Goal: Ask a question: Seek information or help from site administrators or community

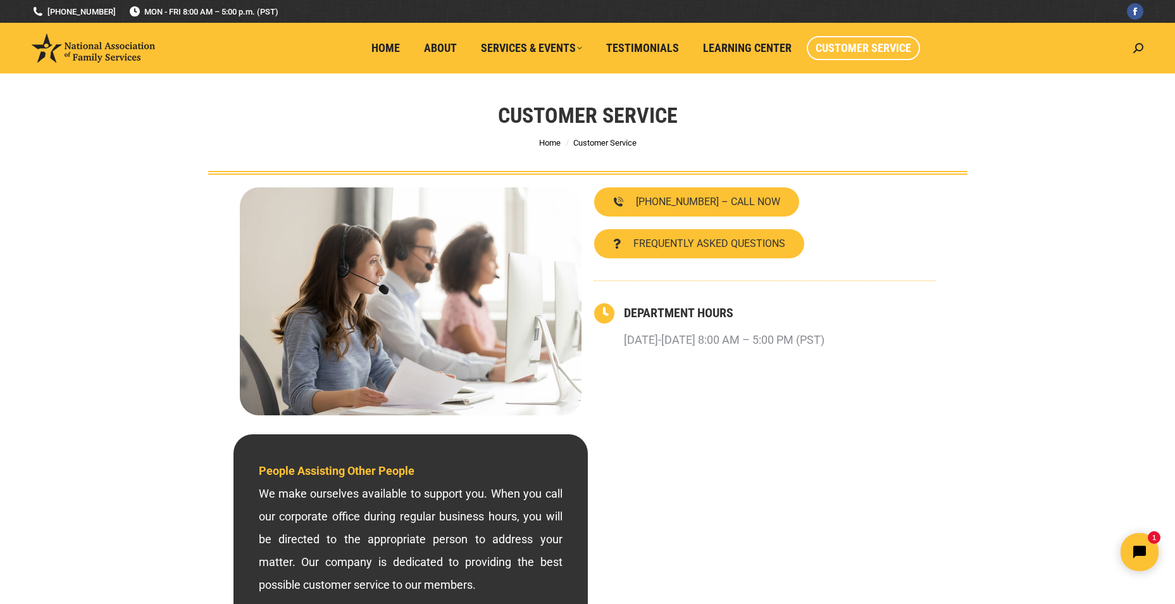
click at [718, 224] on div "800-585-3550 – CALL NOW FREQUENTLY ASKED QUESTIONS DEPARTMENT HOURS Monday-Frid…" at bounding box center [765, 301] width 354 height 240
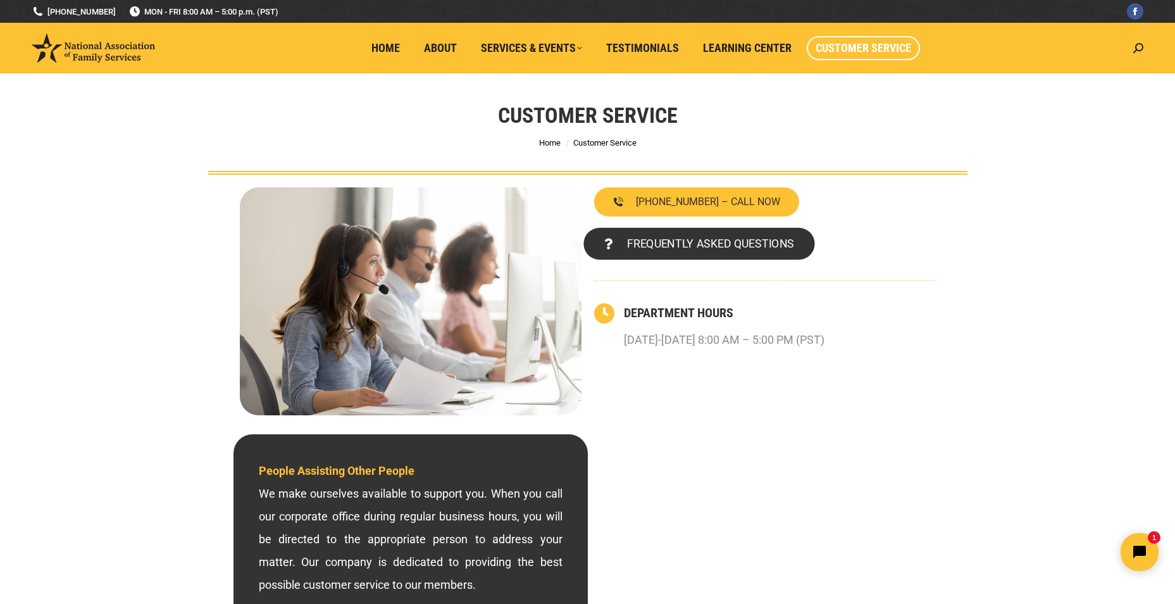
click at [700, 244] on span "FREQUENTLY ASKED QUESTIONS" at bounding box center [709, 243] width 167 height 11
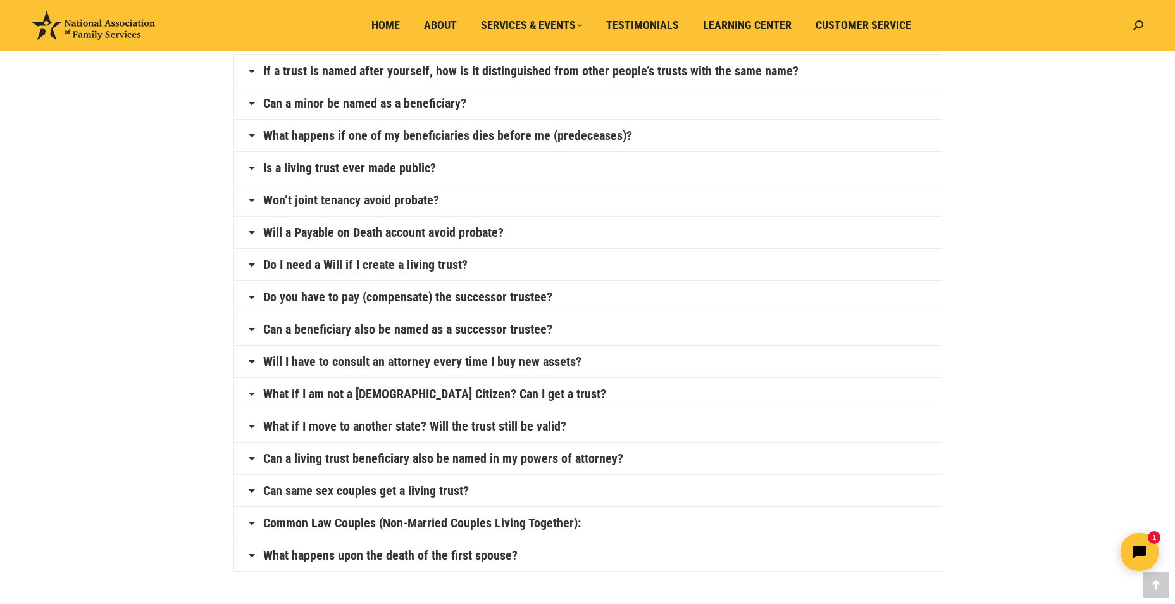
scroll to position [506, 0]
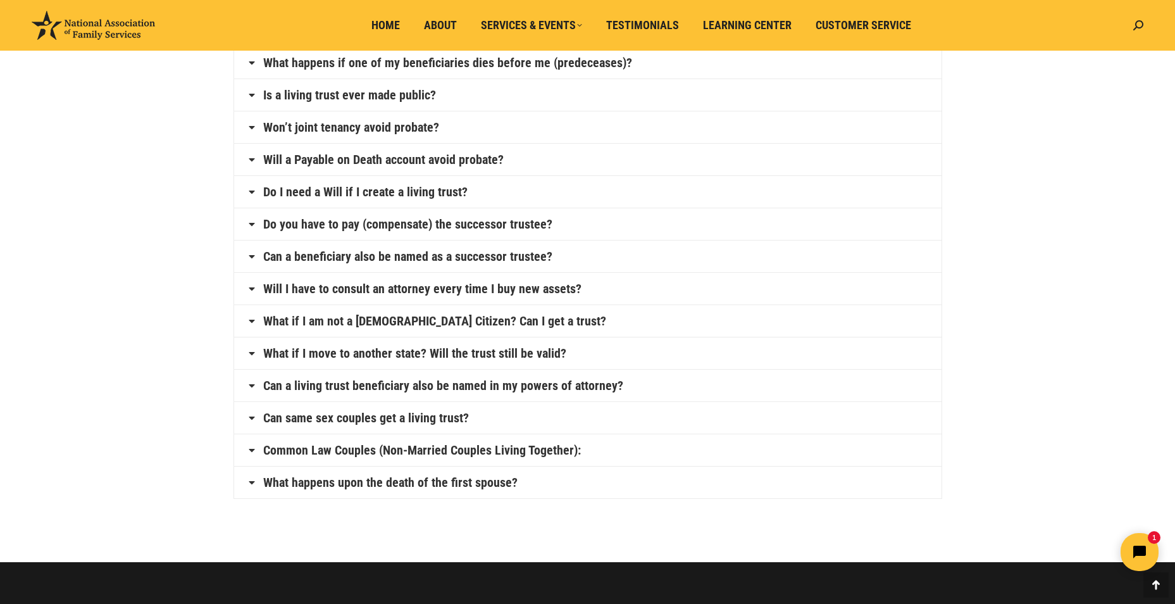
click at [576, 62] on link "What happens if one of my beneficiaries dies before me (predeceases)?" at bounding box center [447, 62] width 369 height 13
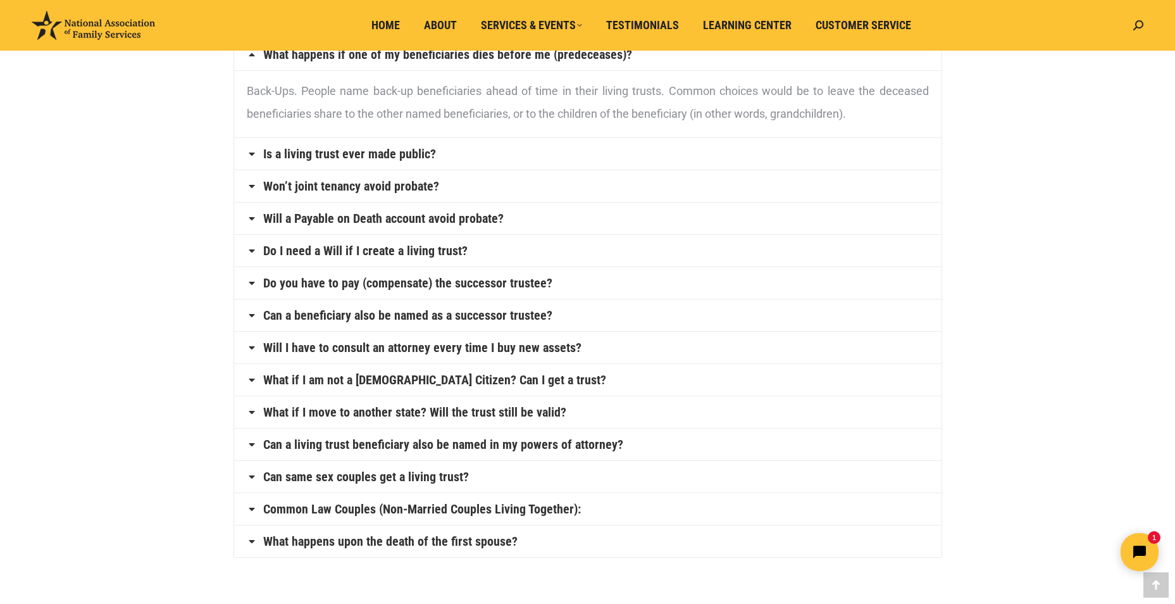
scroll to position [457, 0]
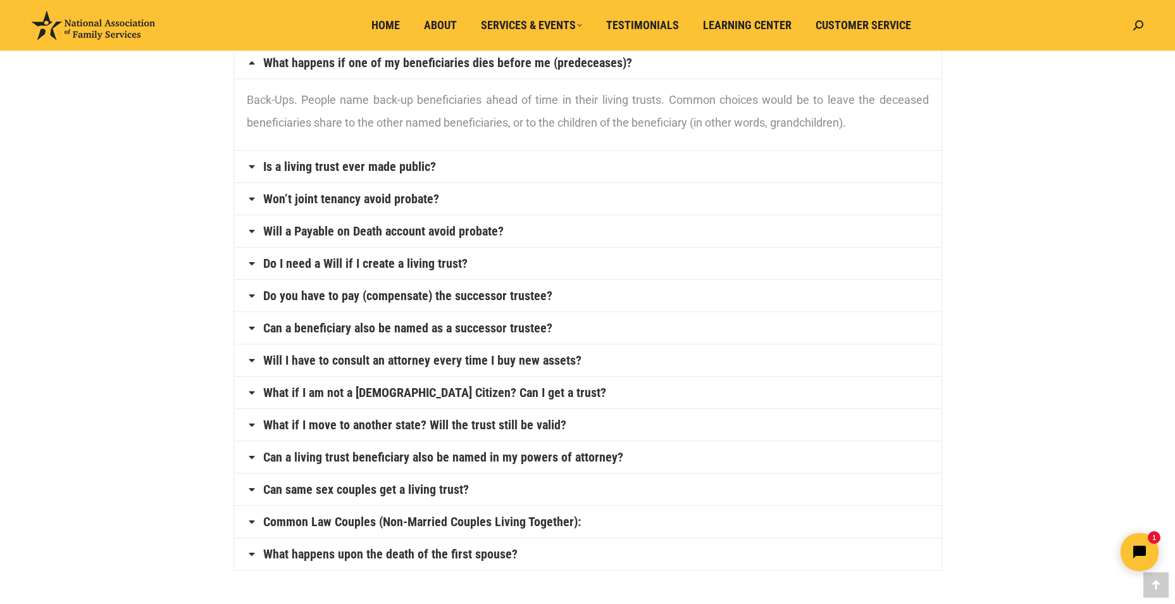
click at [399, 169] on link "Is a living trust ever made public?" at bounding box center [349, 166] width 173 height 13
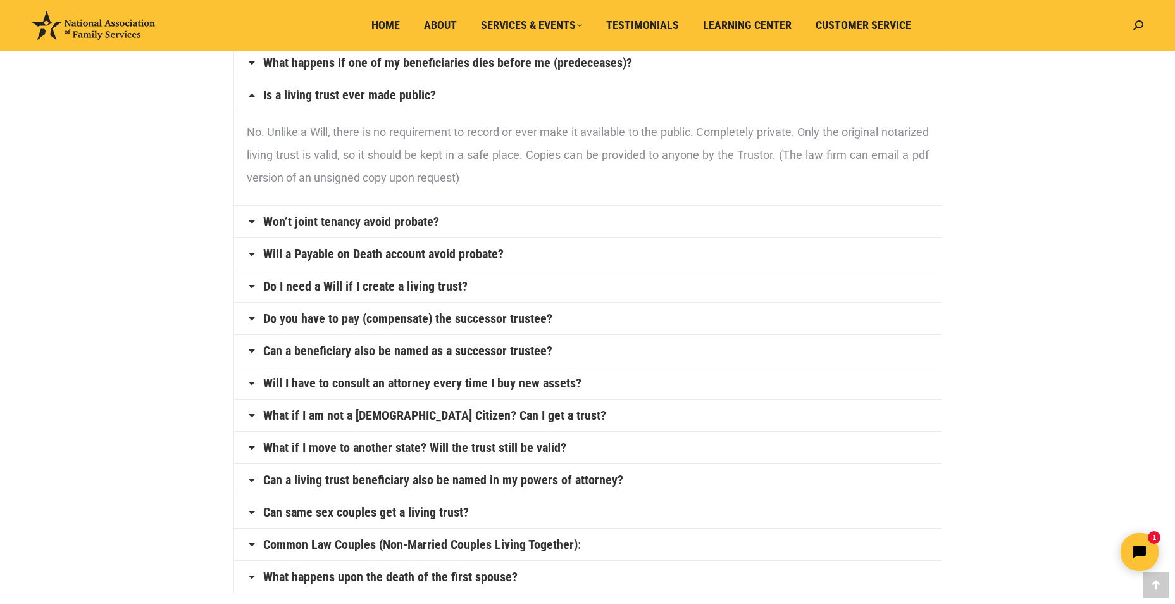
scroll to position [521, 0]
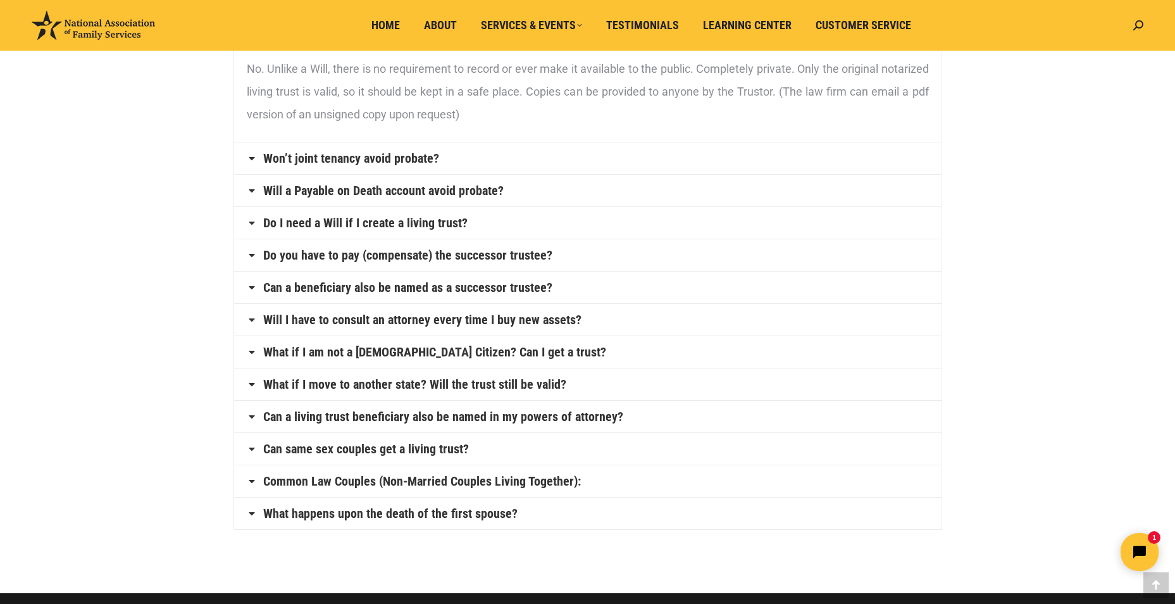
click at [485, 196] on link "Will a Payable on Death account avoid probate?" at bounding box center [383, 190] width 240 height 13
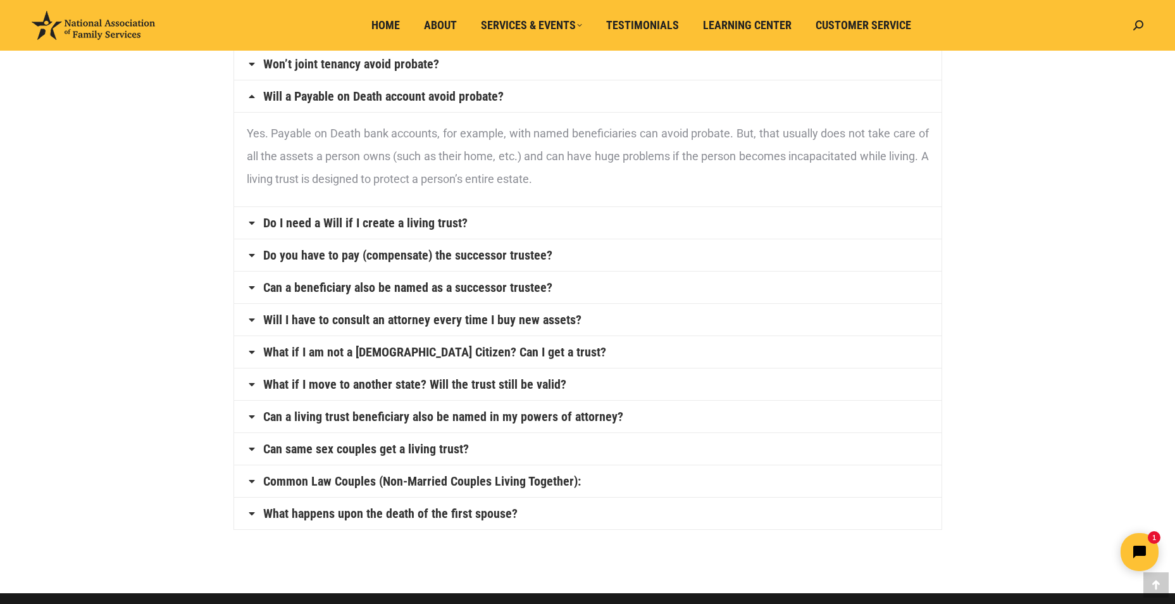
click at [350, 219] on link "Do I need a Will if I create a living trust?" at bounding box center [365, 222] width 204 height 13
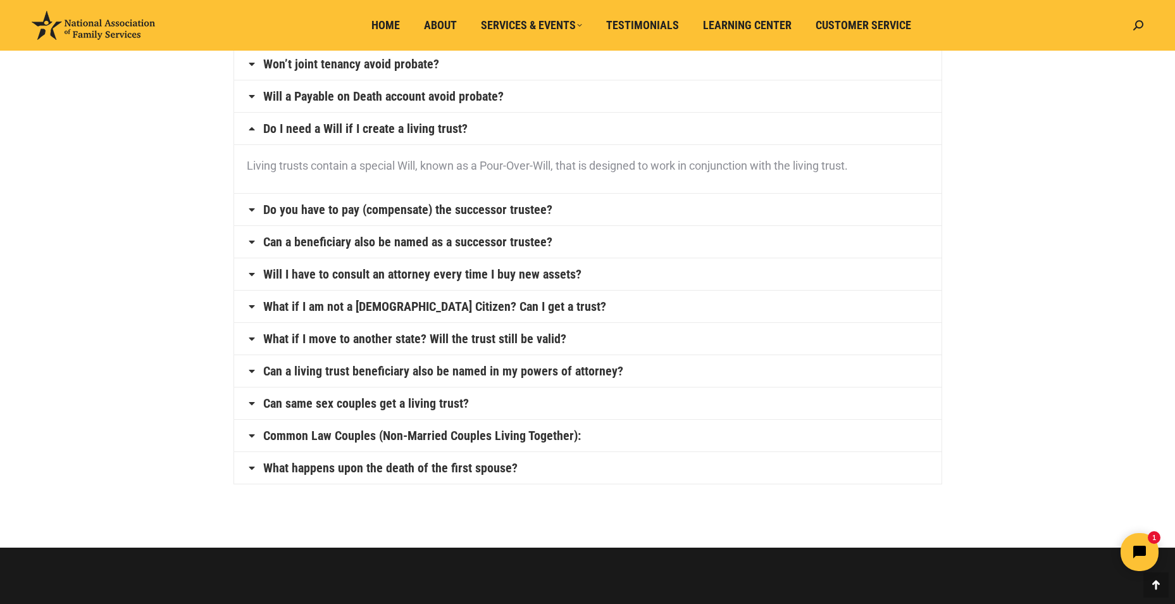
scroll to position [584, 0]
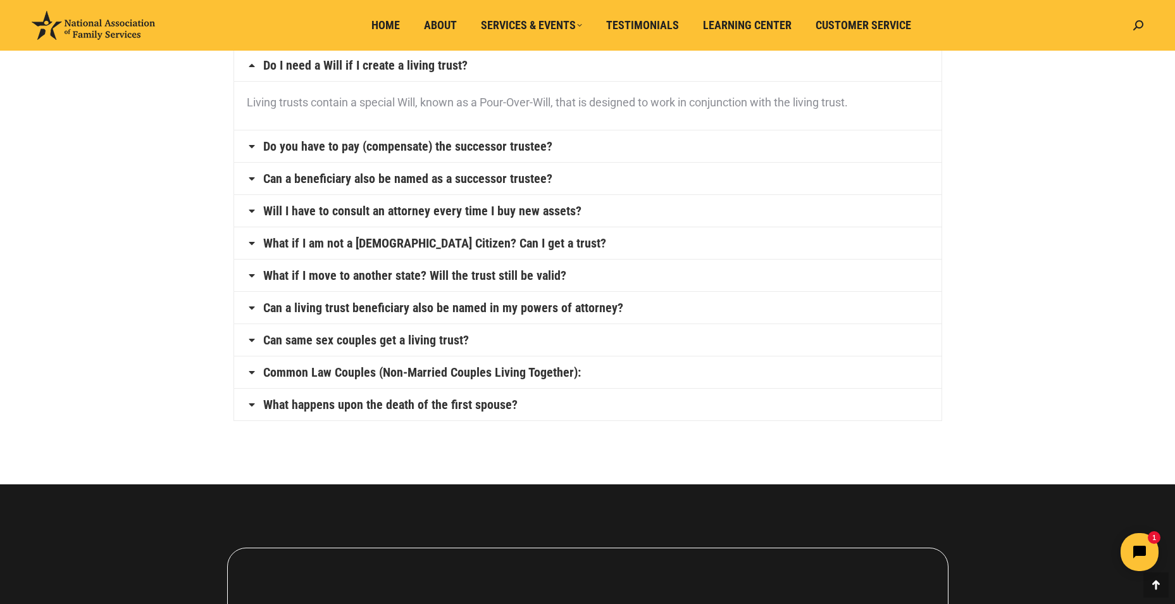
click at [430, 213] on link "Will I have to consult an attorney every time I buy new assets?" at bounding box center [422, 210] width 318 height 13
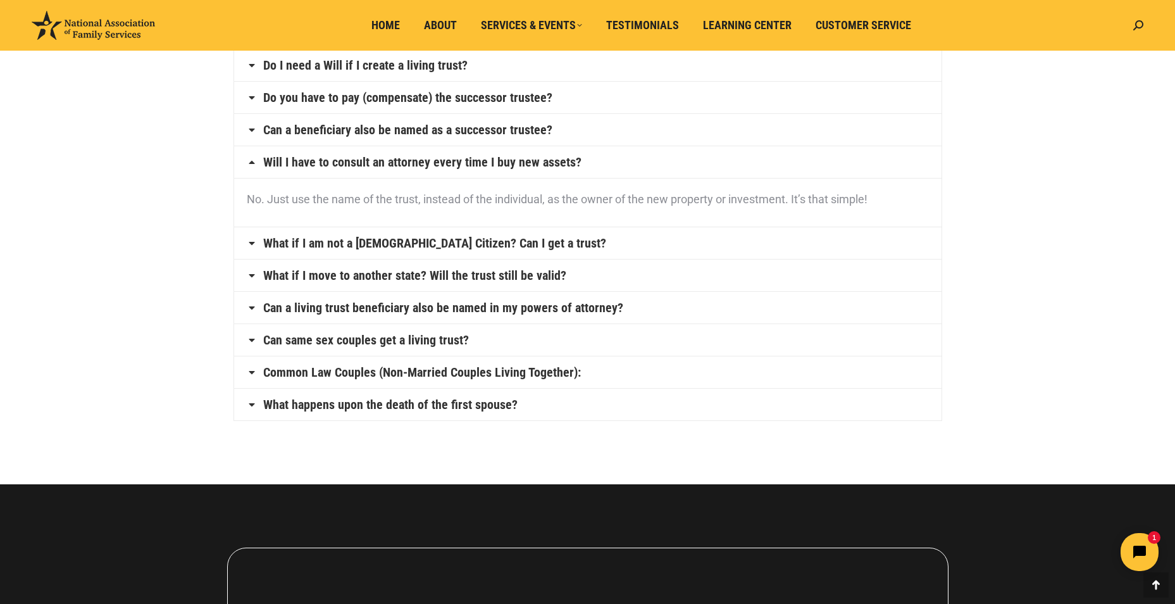
click at [499, 276] on link "What if I move to another state? Will the trust still be valid?" at bounding box center [414, 275] width 303 height 13
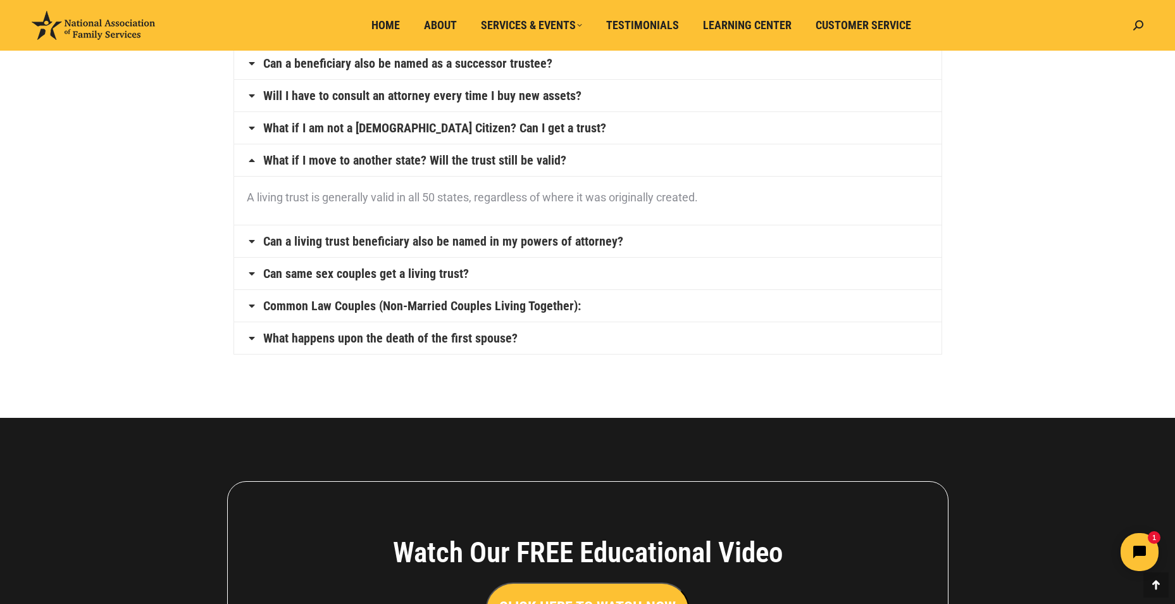
scroll to position [711, 0]
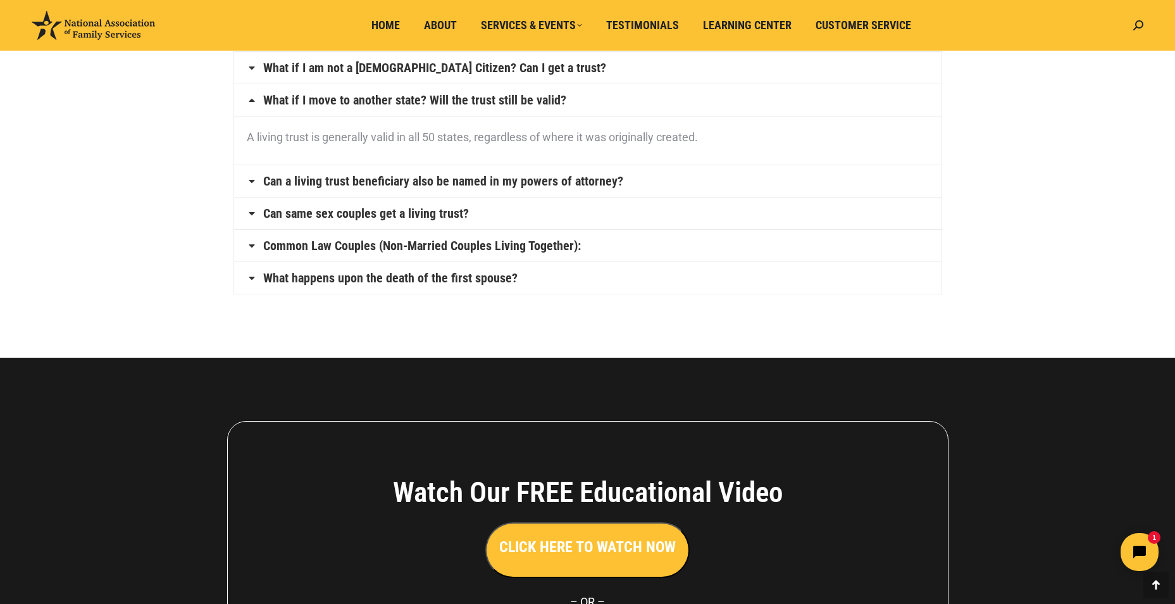
click at [531, 180] on link "Can a living trust beneficiary also be named in my powers of attorney?" at bounding box center [443, 181] width 360 height 13
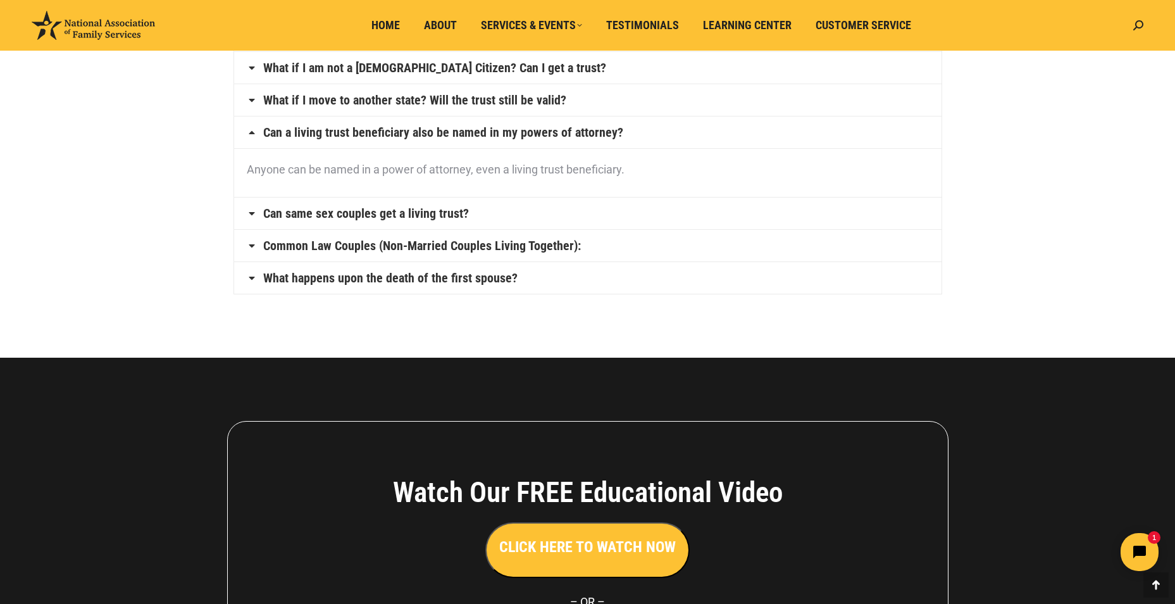
click at [552, 245] on link "Common Law Couples (Non-Married Couples Living Together):" at bounding box center [422, 245] width 318 height 13
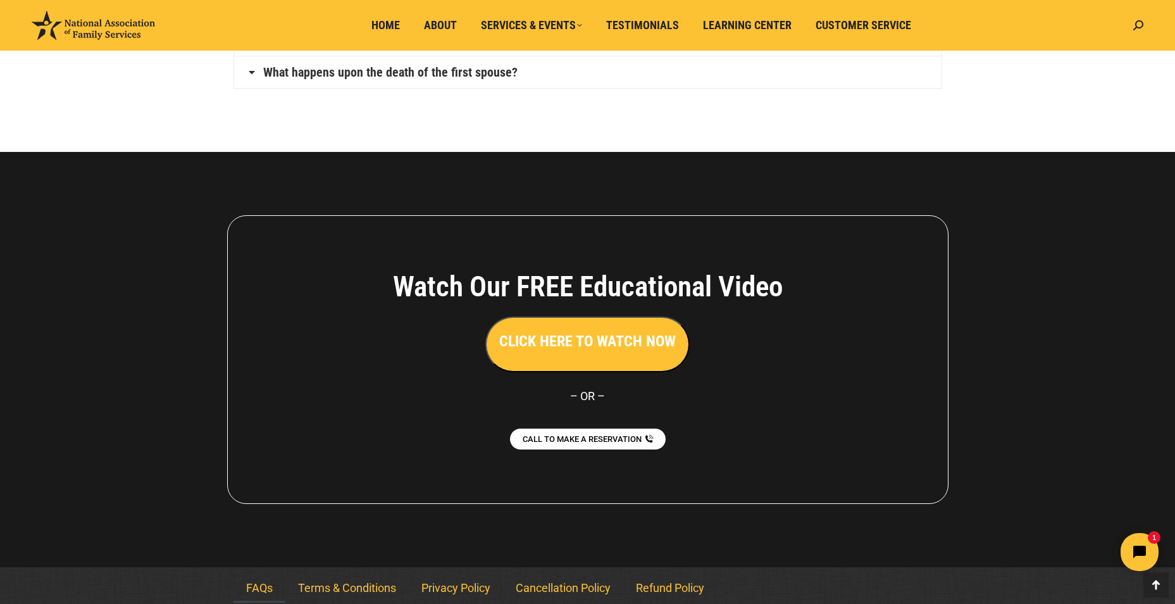
scroll to position [944, 0]
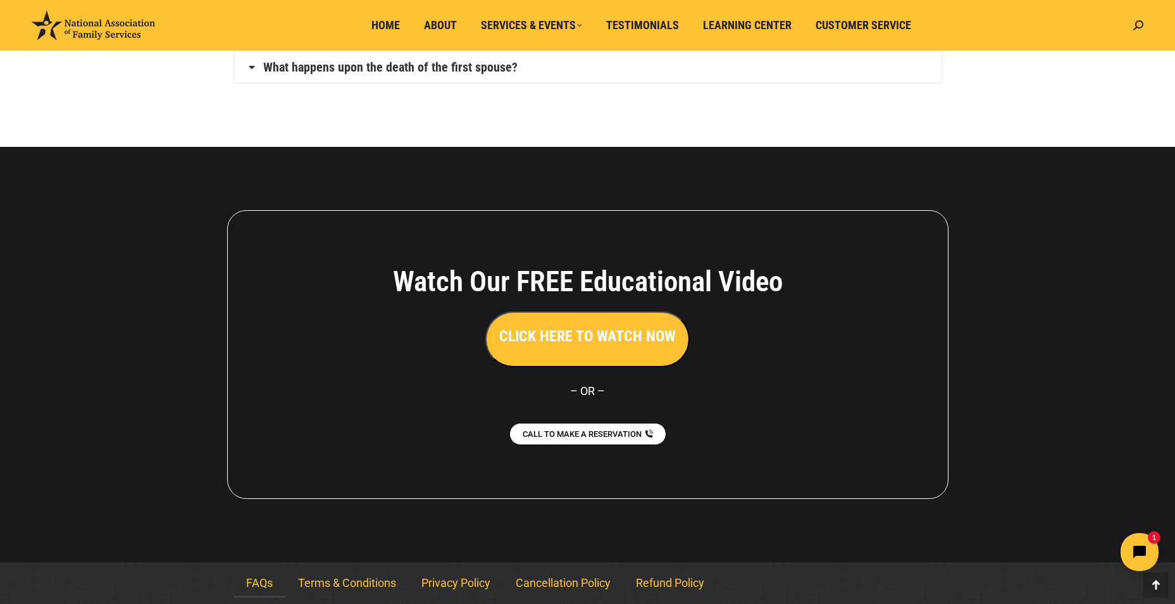
click at [621, 340] on h3 "CLICK HERE TO WATCH NOW" at bounding box center [587, 336] width 177 height 22
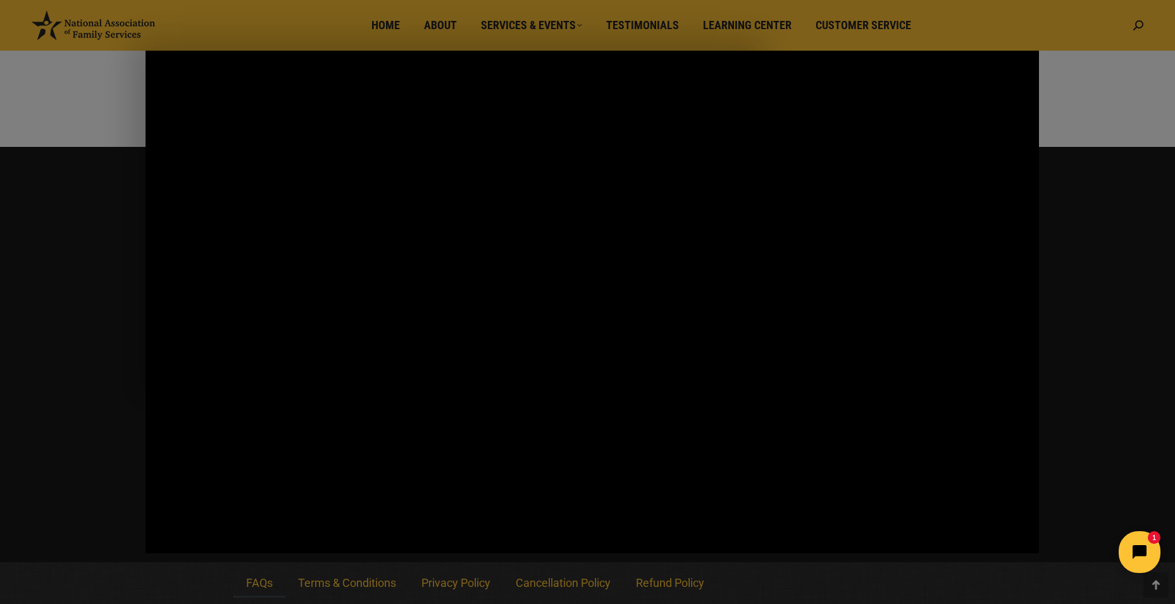
click at [1150, 533] on html "1" at bounding box center [1061, 551] width 218 height 59
click at [1141, 544] on icon "Open chat widget" at bounding box center [1147, 552] width 20 height 20
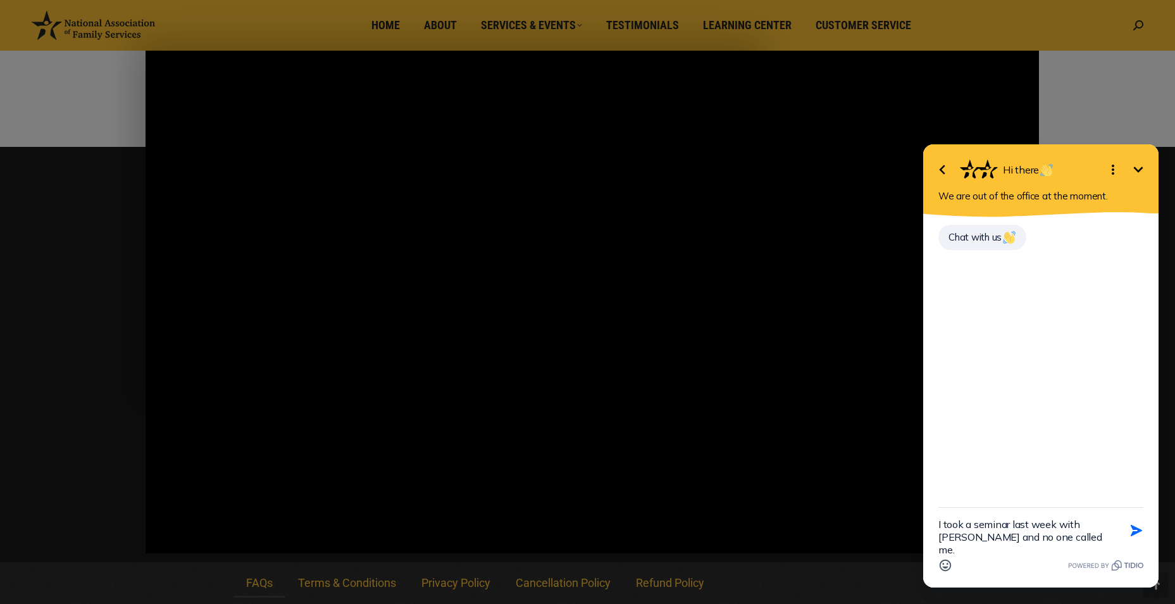
type textarea "I took a seminar last week with Lisa and no one called me."
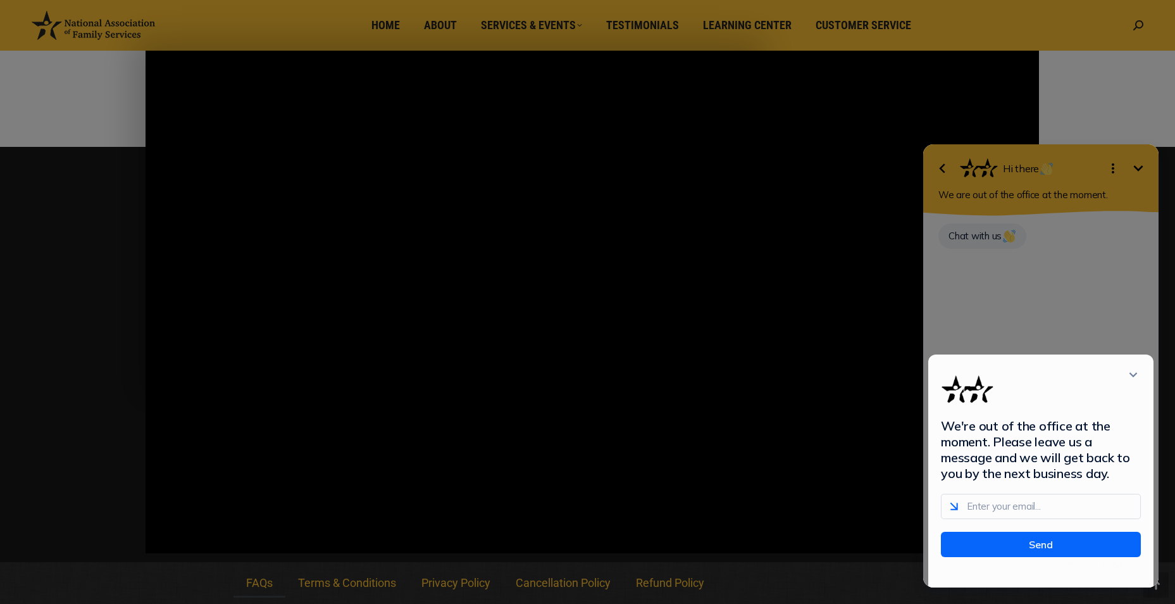
scroll to position [0, 0]
click at [830, 275] on div "Main Video - Full Webinar (Emma) Landon V1.4" at bounding box center [592, 302] width 893 height 502
click at [772, 344] on div "Main Video - Full Webinar (Emma) Landon V1.4" at bounding box center [592, 302] width 893 height 502
click at [946, 166] on div "We're out of the office at the moment. Please leave us a message and we will ge…" at bounding box center [1040, 365] width 235 height 443
click at [943, 168] on div "We're out of the office at the moment. Please leave us a message and we will ge…" at bounding box center [1040, 365] width 235 height 443
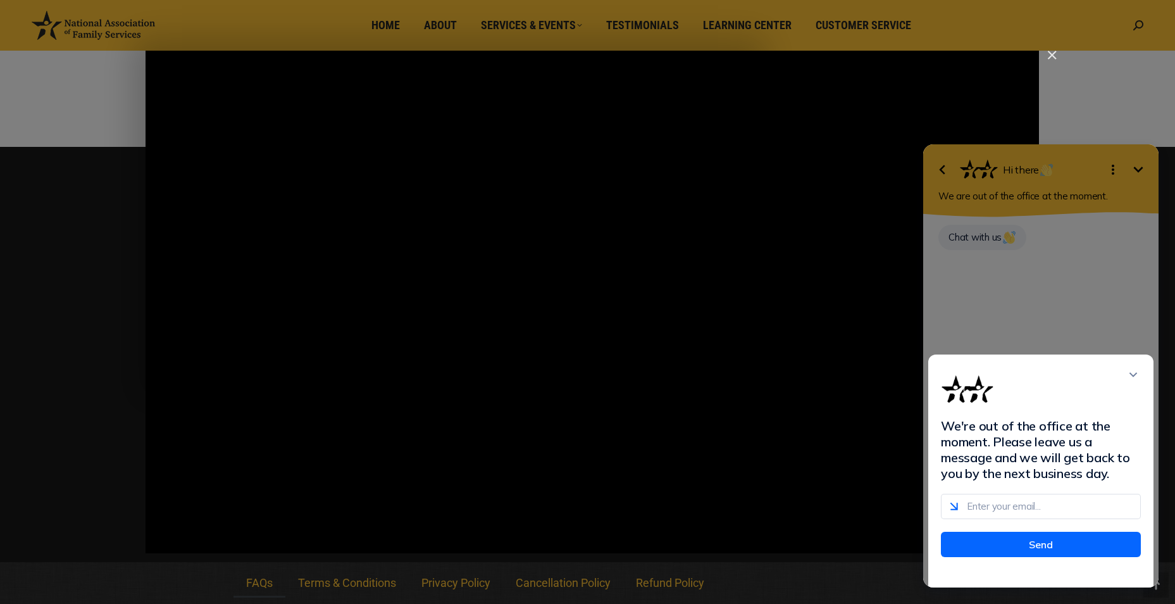
click at [1138, 169] on div "We're out of the office at the moment. Please leave us a message and we will ge…" at bounding box center [1040, 365] width 235 height 443
click at [1134, 374] on div "We're out of the office at the moment. Please leave us a message and we will ge…" at bounding box center [1040, 470] width 225 height 233
click at [1055, 519] on input "email" at bounding box center [1041, 505] width 200 height 25
type input "calicel007@yahoo.com"
click at [1039, 552] on button "Send" at bounding box center [1041, 543] width 200 height 25
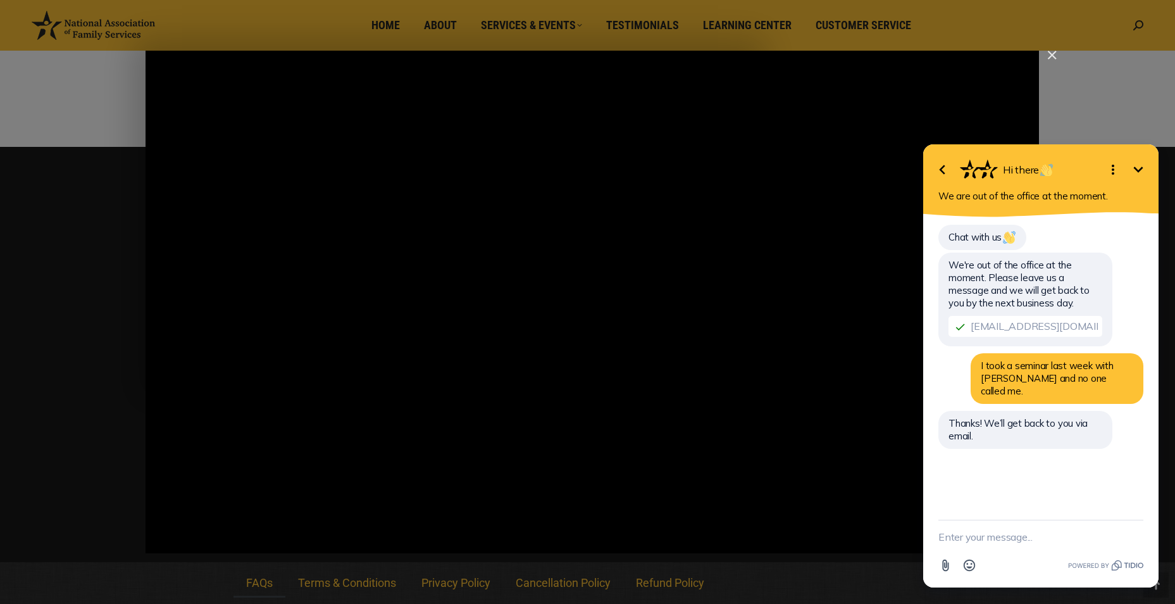
click at [1137, 167] on icon "Minimize" at bounding box center [1138, 169] width 15 height 15
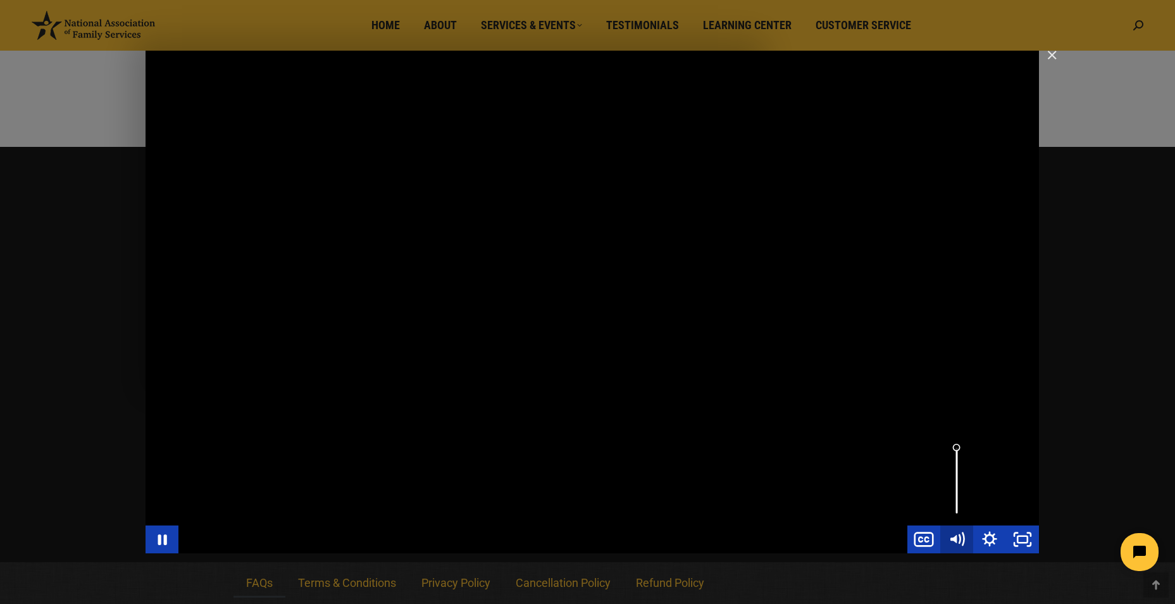
click at [963, 527] on icon "Mute" at bounding box center [956, 539] width 33 height 28
click at [963, 526] on icon "Unmute" at bounding box center [956, 540] width 39 height 34
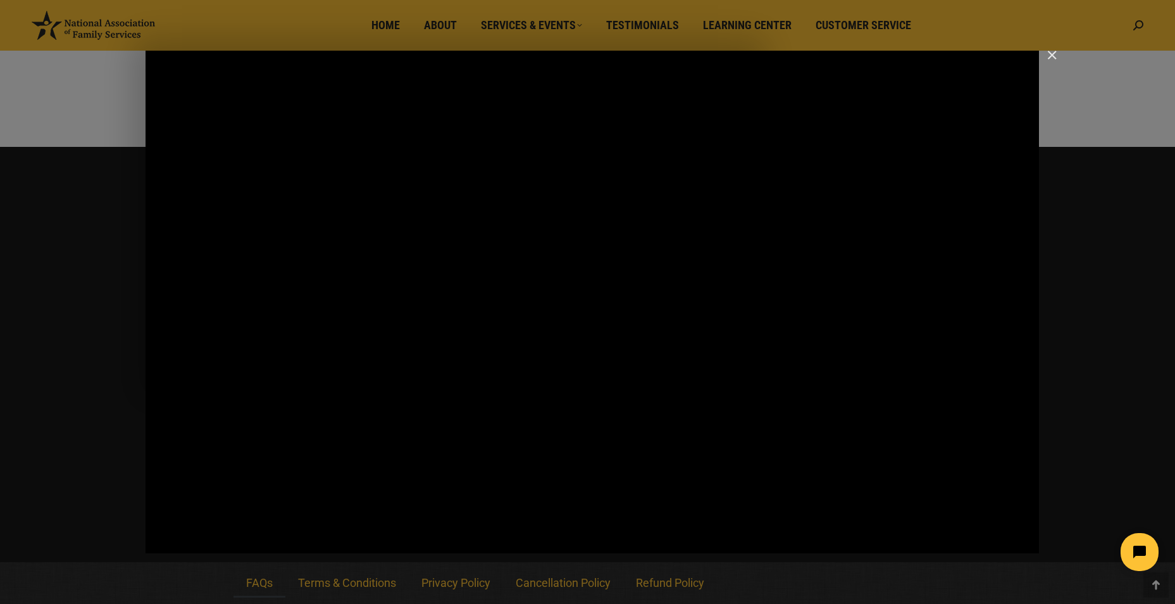
click at [961, 536] on html at bounding box center [1061, 551] width 218 height 59
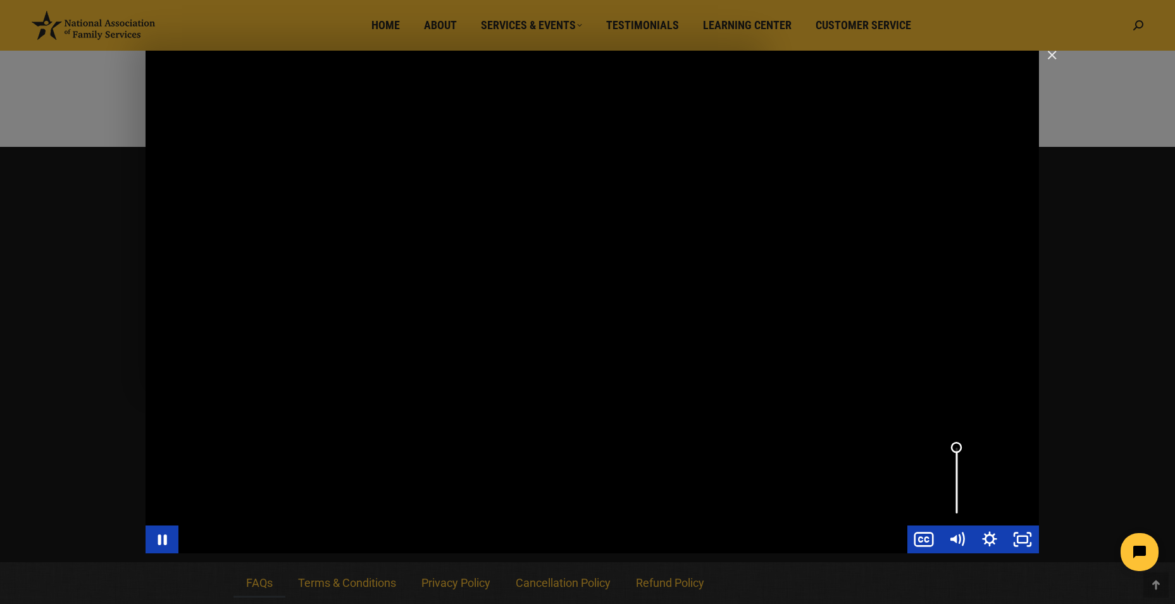
click at [957, 454] on div "Volume" at bounding box center [956, 447] width 21 height 21
click at [957, 461] on div "Volume" at bounding box center [956, 480] width 33 height 90
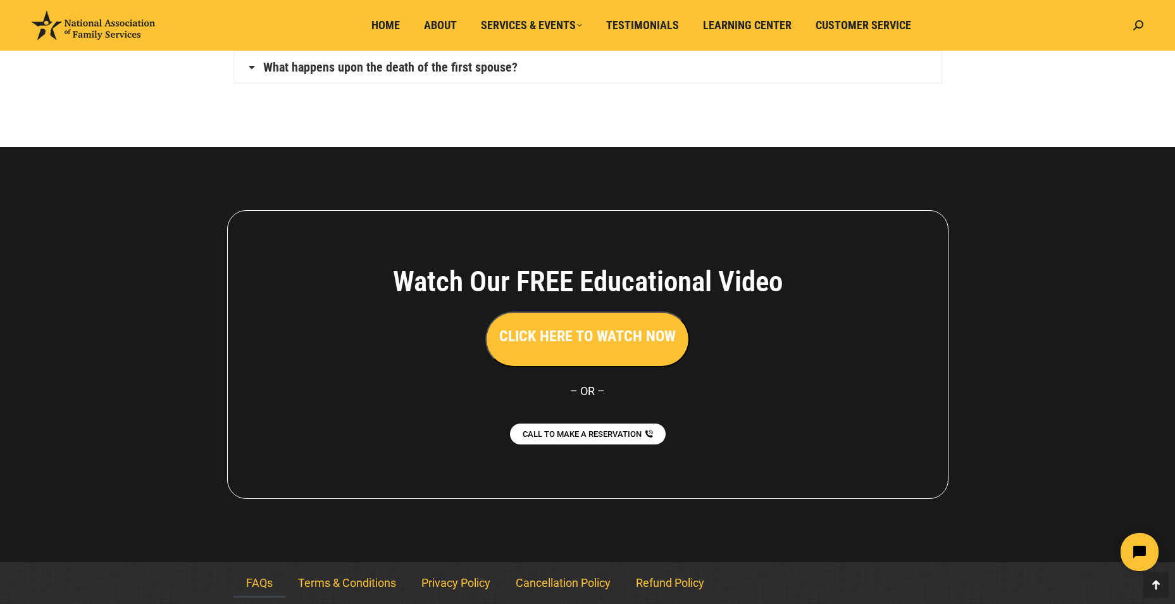
click at [1088, 394] on div at bounding box center [587, 354] width 1175 height 415
click at [896, 581] on nav "FAQs Terms & Conditions Privacy Policy Cancellation Policy Refund Policy" at bounding box center [587, 582] width 709 height 29
click at [655, 340] on h3 "CLICK HERE TO WATCH NOW" at bounding box center [587, 336] width 177 height 22
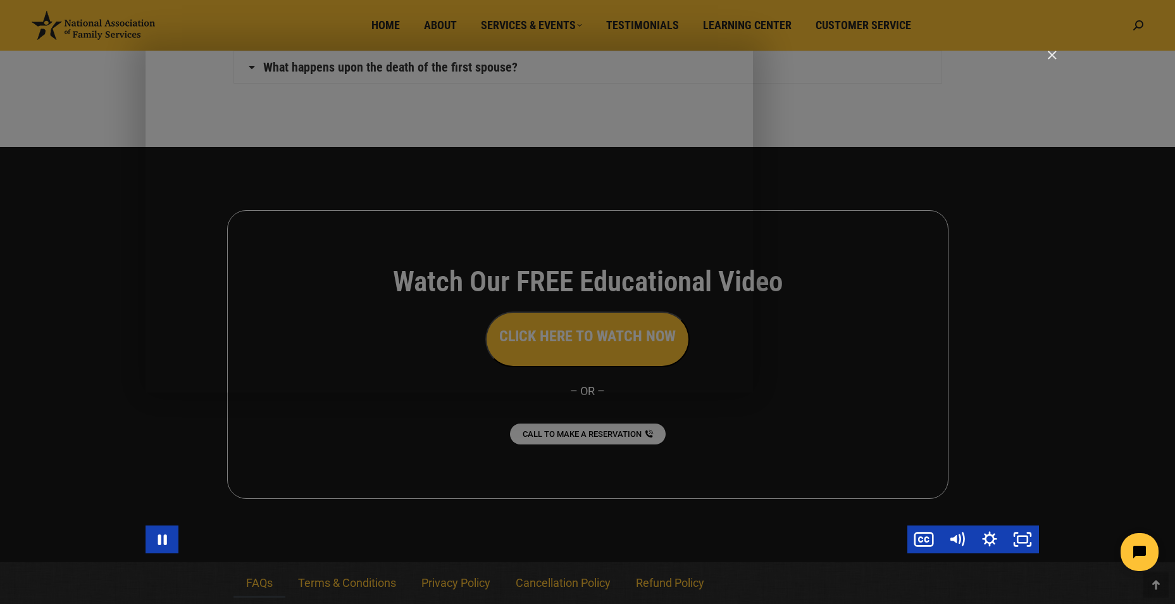
click at [213, 539] on div "Main Video - Full Webinar (Emma) Landon V1.4" at bounding box center [542, 539] width 729 height 28
click at [232, 542] on div "Main Video - Full Webinar (Emma) Landon V1.4" at bounding box center [542, 539] width 729 height 28
drag, startPoint x: 393, startPoint y: 399, endPoint x: 928, endPoint y: 488, distance: 542.6
click at [928, 488] on div "Main Video - Full Webinar (Emma) Landon V1.4" at bounding box center [592, 302] width 893 height 502
click at [835, 473] on div "Main Video - Full Webinar (Emma) Landon V1.4" at bounding box center [592, 302] width 893 height 502
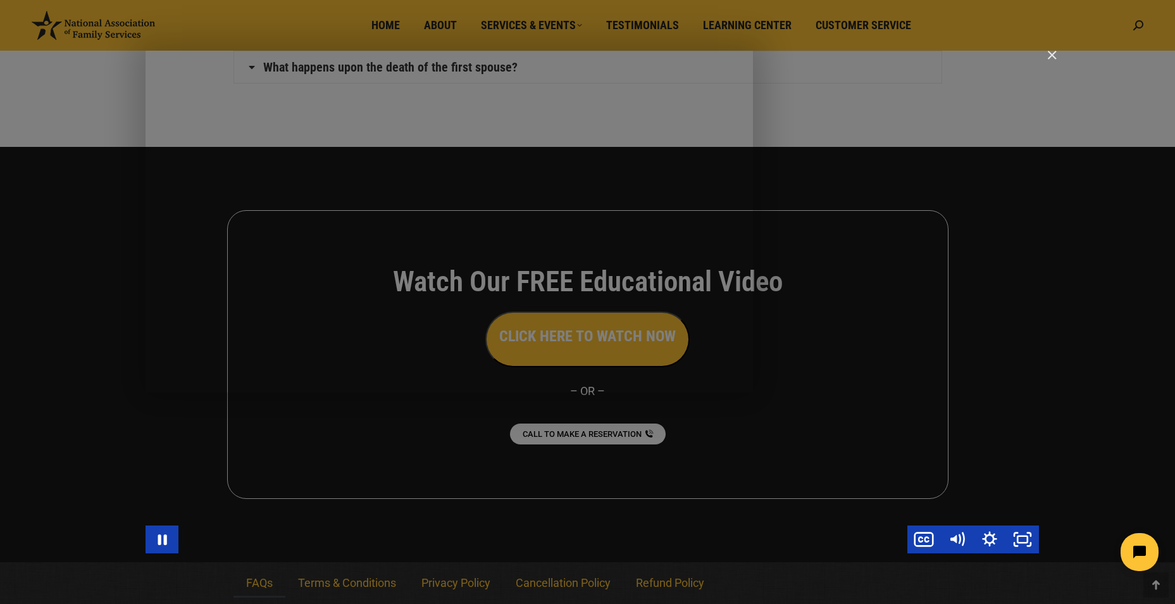
drag, startPoint x: 567, startPoint y: 458, endPoint x: 805, endPoint y: 471, distance: 238.9
click at [805, 471] on div "Main Video - Full Webinar (Emma) Landon V1.4" at bounding box center [592, 302] width 893 height 502
click at [957, 471] on div "Volume" at bounding box center [956, 480] width 33 height 90
drag, startPoint x: 957, startPoint y: 471, endPoint x: 957, endPoint y: 478, distance: 7.6
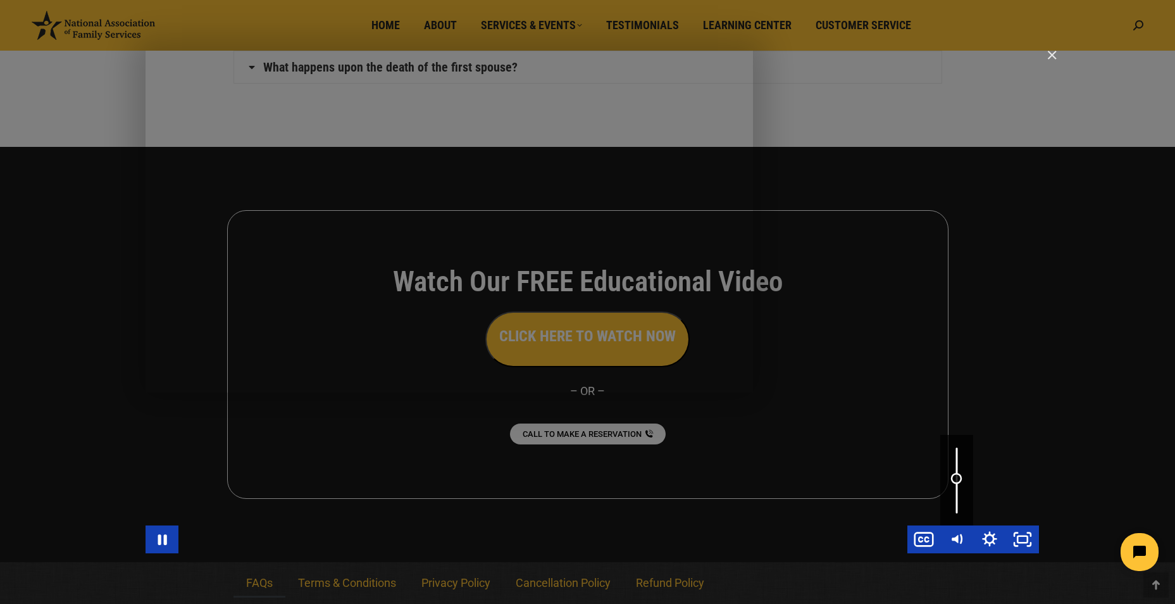
click at [957, 478] on div "Volume" at bounding box center [956, 478] width 11 height 11
click at [340, 371] on div "Main Video - Full Webinar (Emma) Landon V1.4" at bounding box center [592, 302] width 893 height 502
click at [342, 371] on div "Main Video - Full Webinar (Emma) Landon V1.4" at bounding box center [592, 302] width 893 height 502
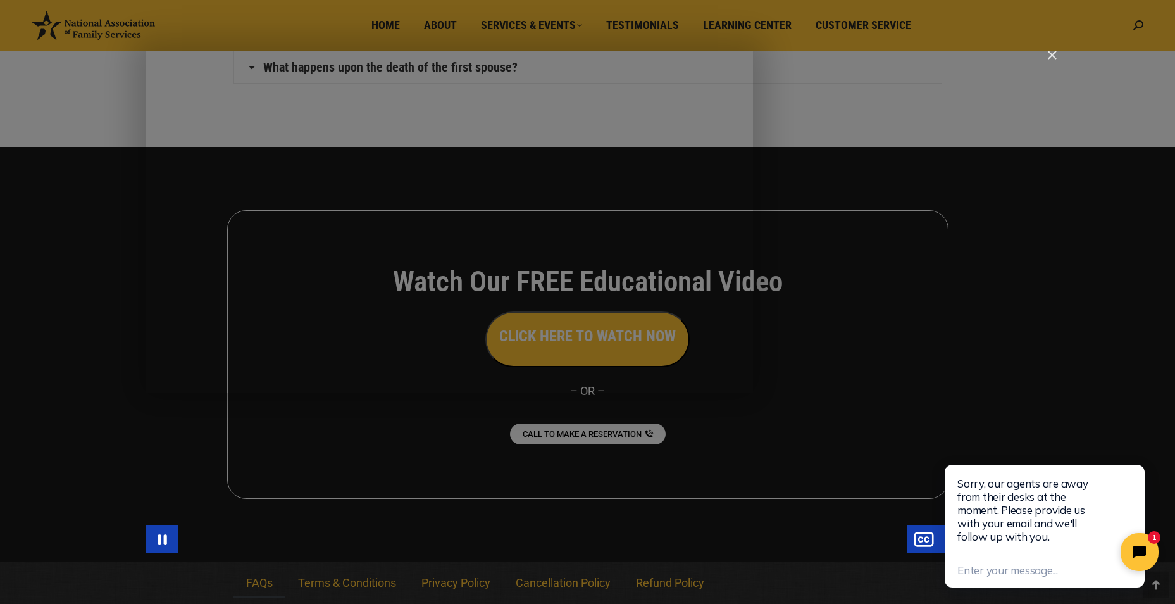
click at [627, 344] on div "Main Video - Full Webinar (Emma) Landon V1.4" at bounding box center [592, 302] width 893 height 502
click at [690, 416] on div "Main Video - Full Webinar (Emma) Landon V1.4" at bounding box center [592, 302] width 893 height 502
click at [588, 230] on div "Main Video - Full Webinar (Emma) Landon V1.4" at bounding box center [592, 302] width 893 height 502
click at [569, 275] on div "Main Video - Full Webinar (Emma) Landon V1.4" at bounding box center [592, 302] width 893 height 502
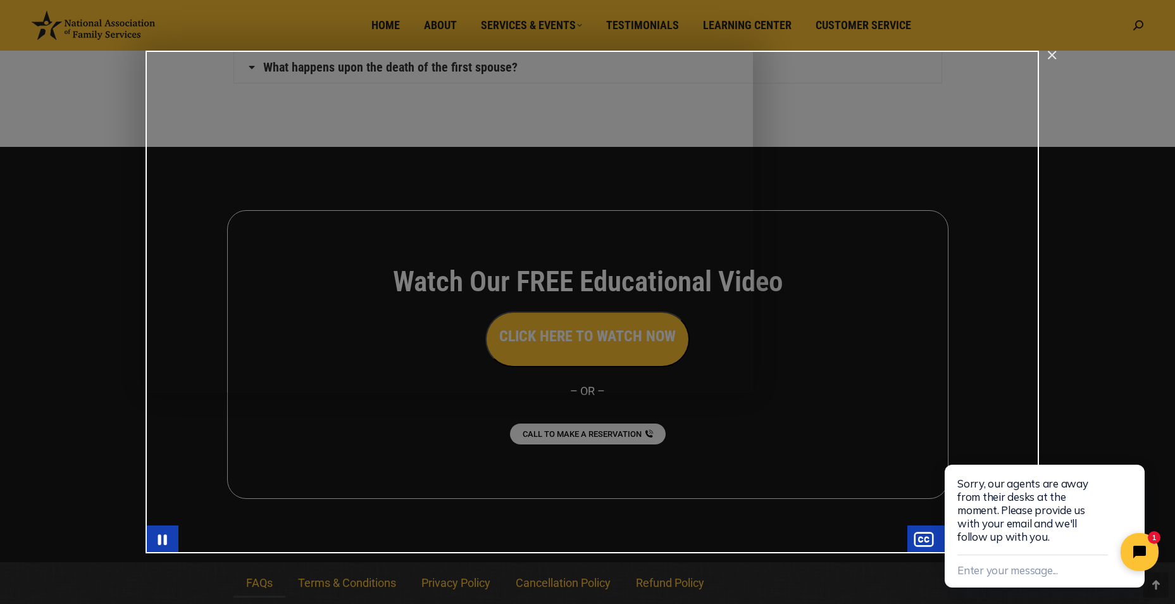
click at [543, 243] on div "Main Video - Full Webinar (Emma) Landon V1.4" at bounding box center [592, 302] width 893 height 502
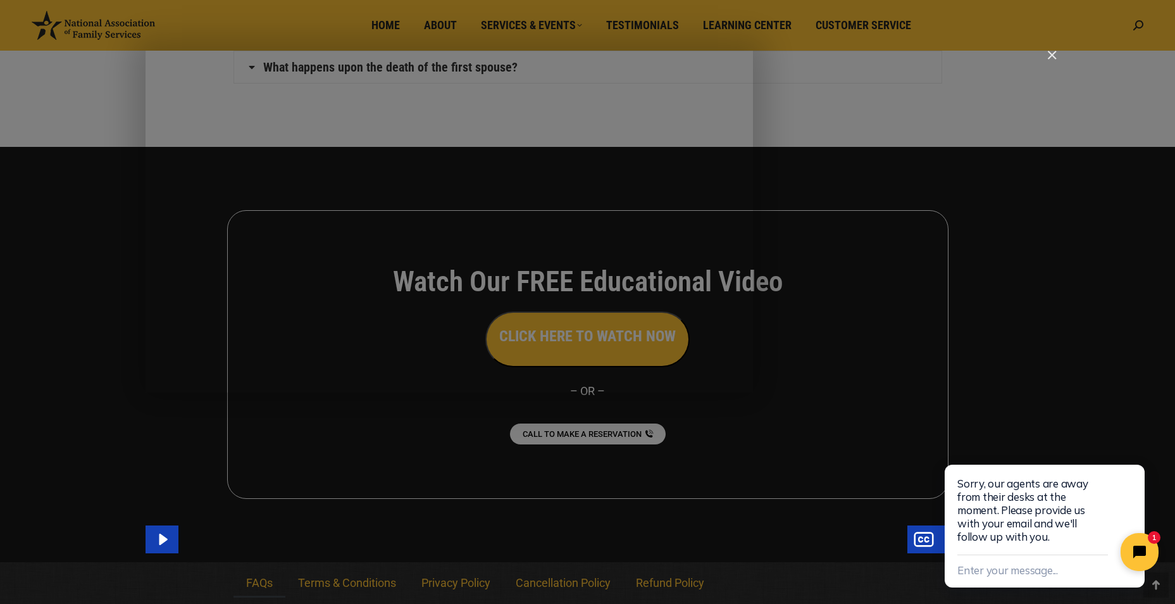
click at [559, 270] on div "Main Video - Full Webinar (Emma) Landon V1.4" at bounding box center [592, 302] width 893 height 502
click at [566, 333] on div "Main Video - Full Webinar (Emma) Landon V1.4" at bounding box center [592, 302] width 893 height 502
click at [736, 340] on div "Main Video - Full Webinar (Emma) Landon V1.4" at bounding box center [592, 302] width 893 height 502
click at [595, 244] on div "Main Video - Full Webinar (Emma) Landon V1.4" at bounding box center [592, 302] width 893 height 502
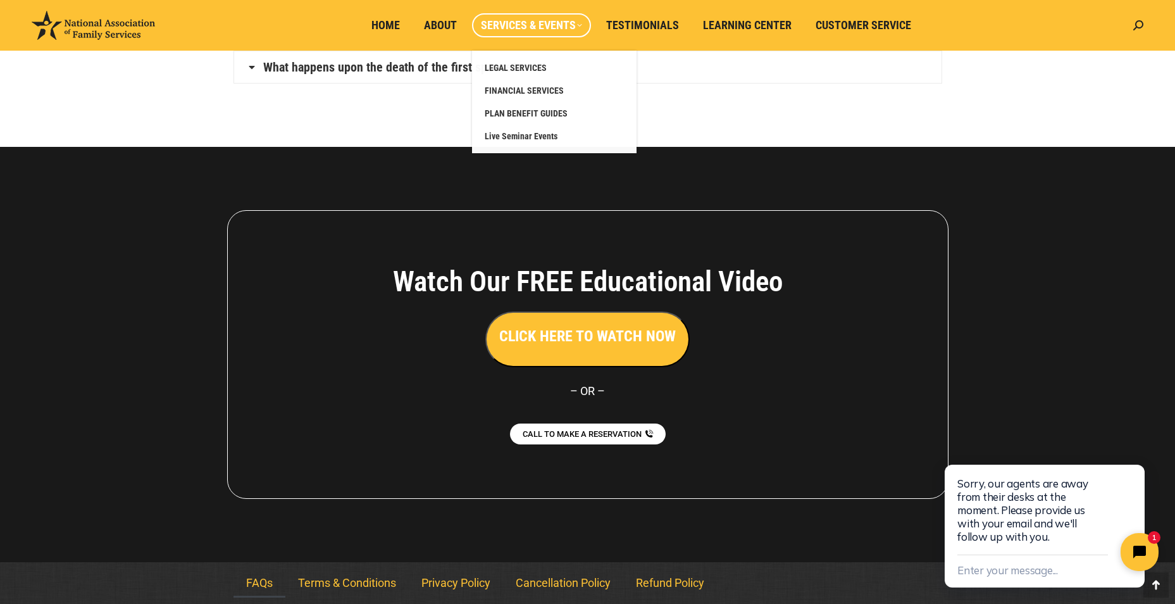
click at [526, 26] on span "Services & Events" at bounding box center [531, 25] width 101 height 14
click at [531, 66] on span "LEGAL SERVICES" at bounding box center [516, 67] width 62 height 11
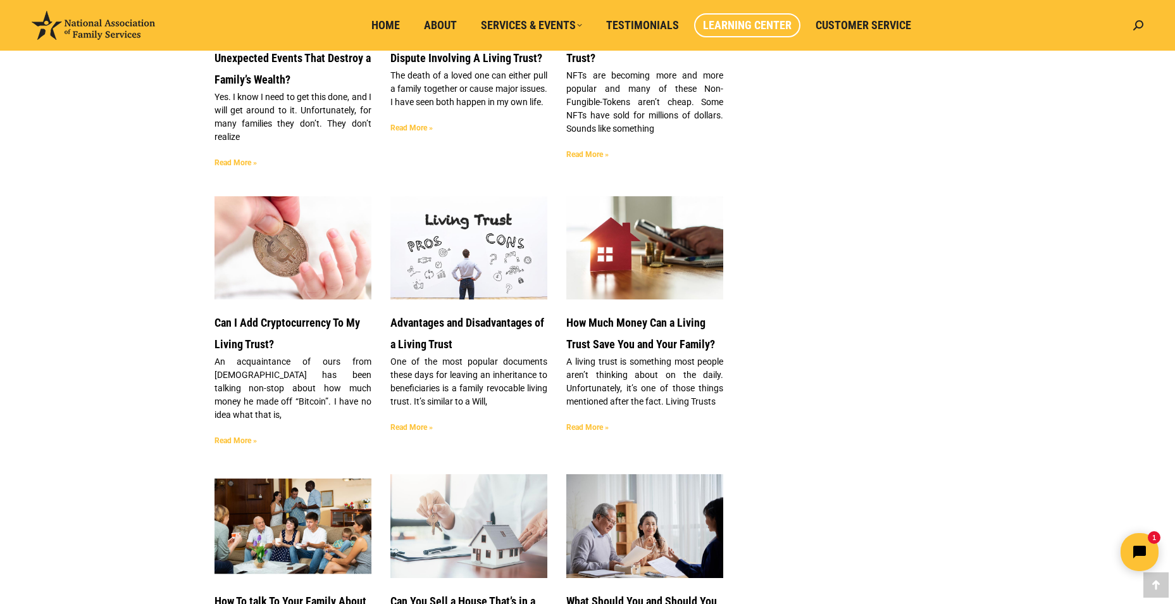
scroll to position [1202, 0]
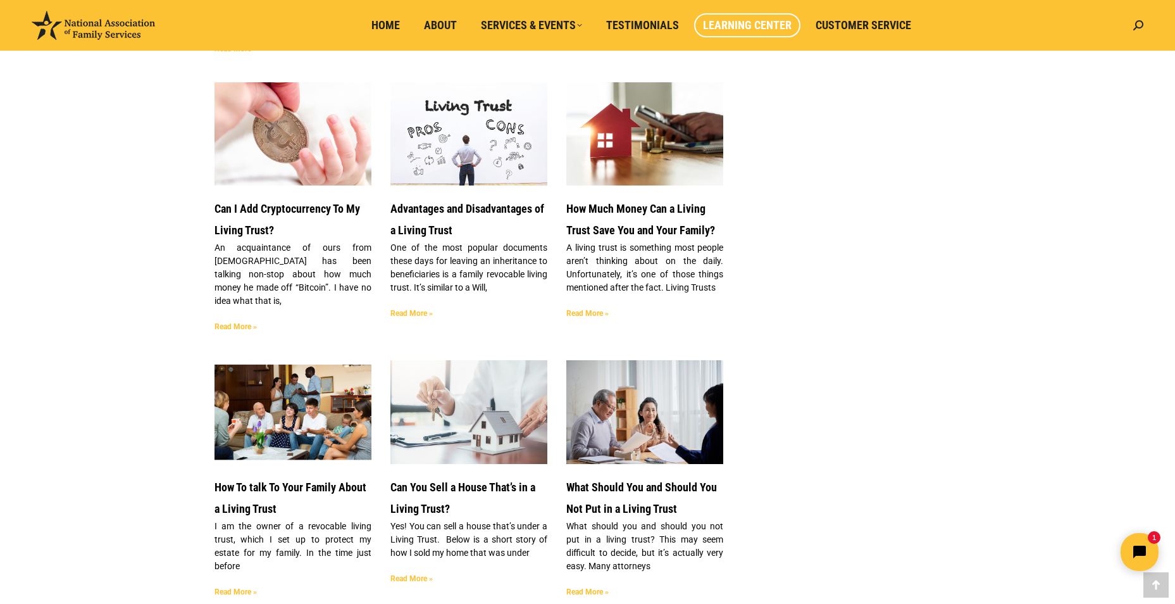
click at [487, 519] on p "Yes! You can sell a house that’s under a Living Trust. Below is a short story o…" at bounding box center [468, 539] width 157 height 40
click at [518, 423] on img at bounding box center [468, 412] width 159 height 106
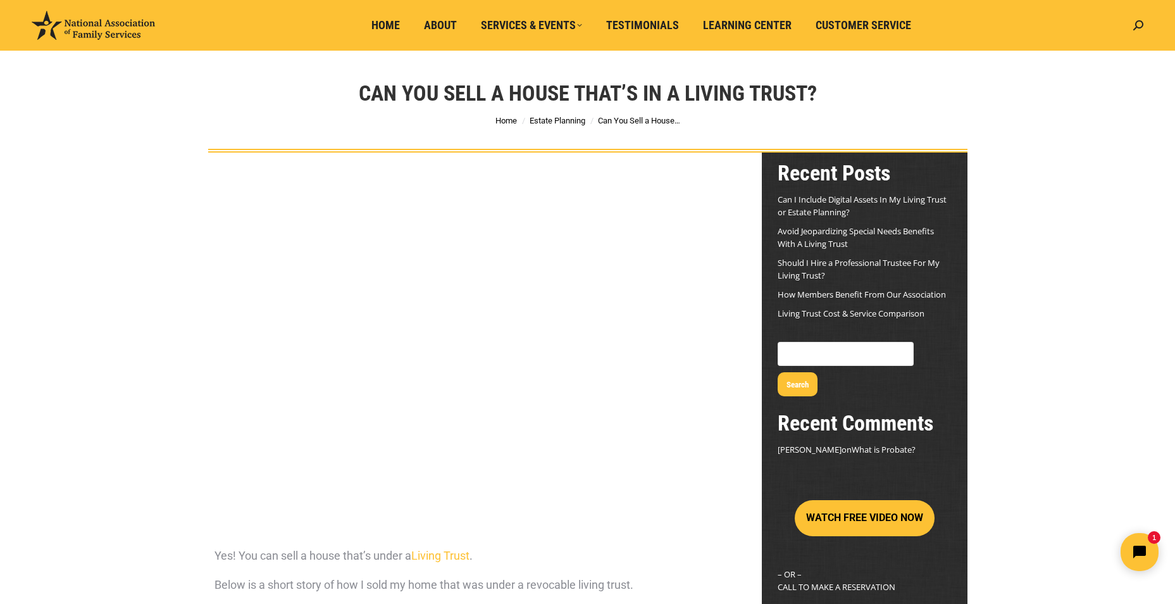
scroll to position [18, 0]
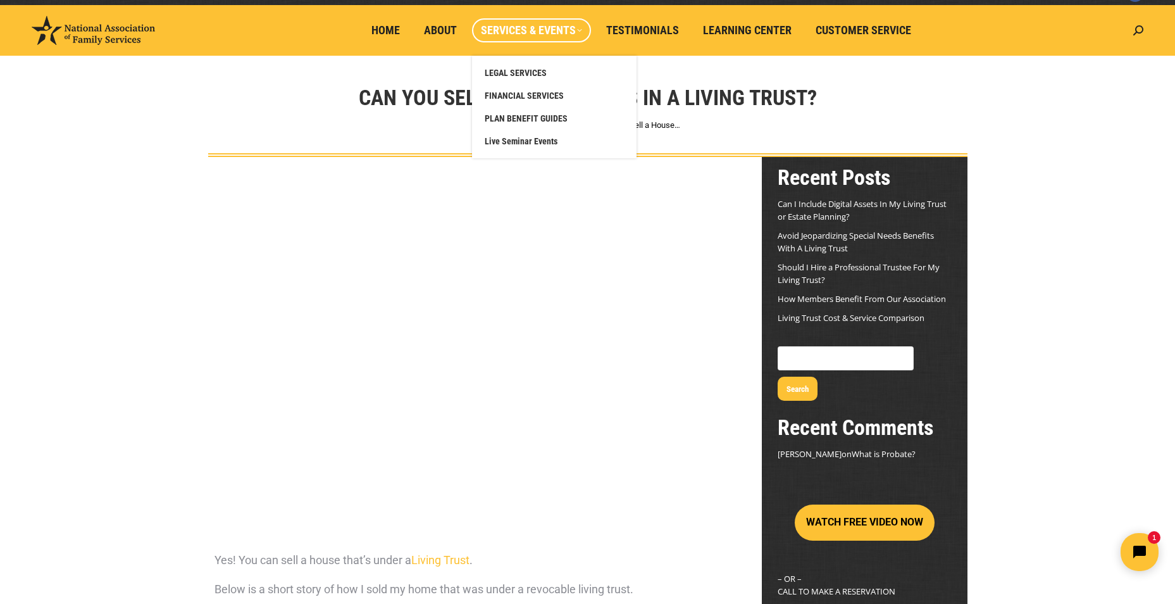
click at [519, 60] on ul "LEGAL SERVICES FINANCIAL SERVICES PLAN BENEFIT GUIDES Live Seminar Events" at bounding box center [554, 107] width 164 height 102
click at [519, 70] on span "LEGAL SERVICES" at bounding box center [516, 72] width 62 height 11
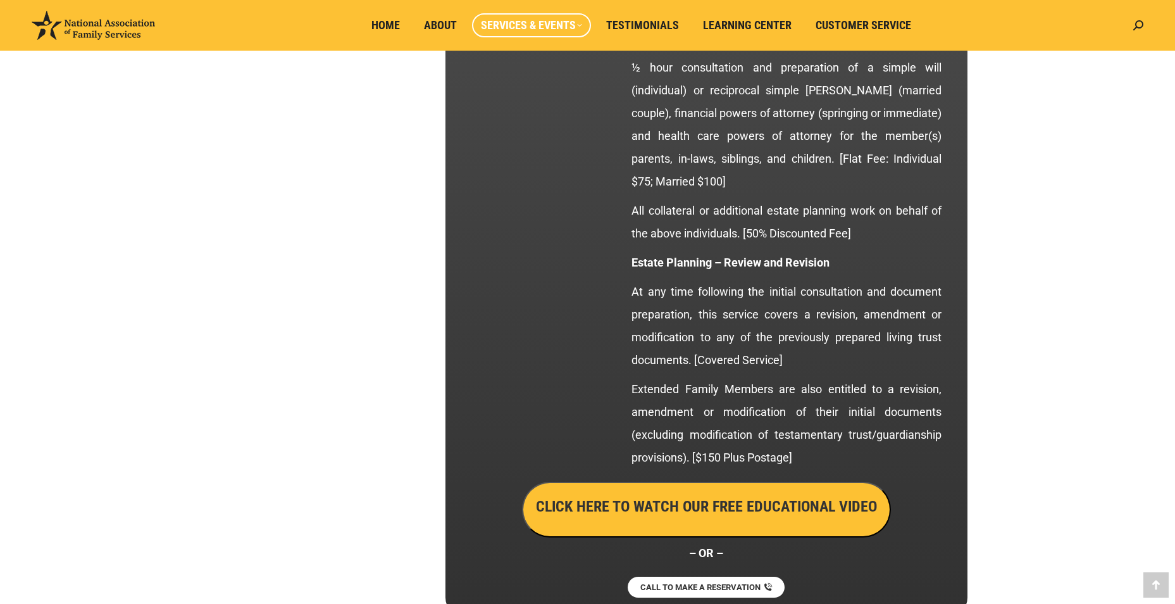
scroll to position [2467, 0]
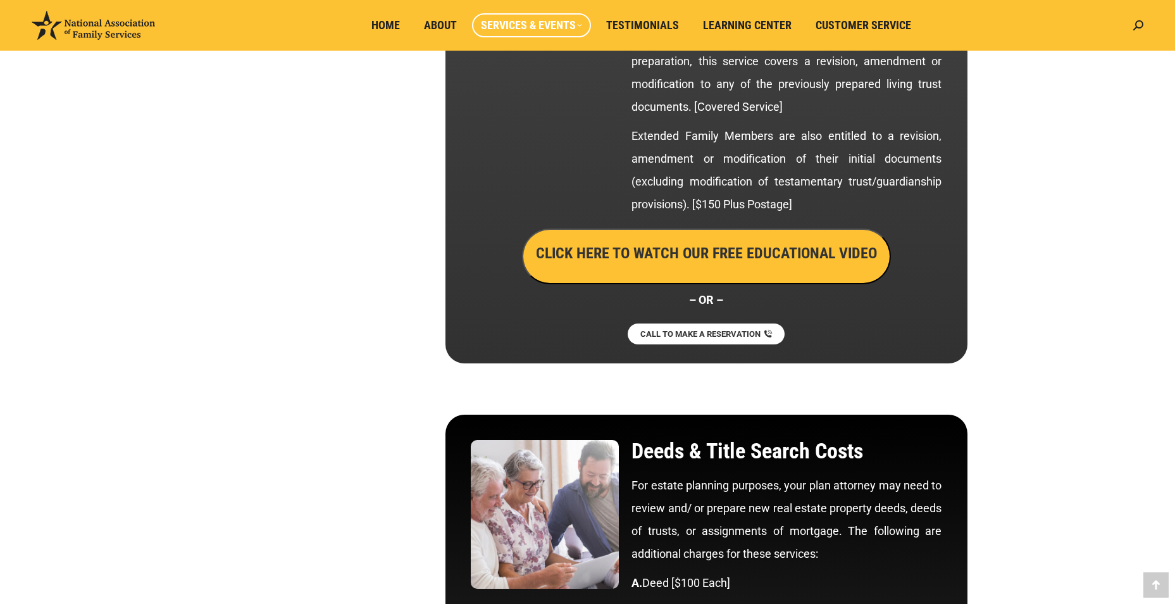
click at [739, 330] on span "CALL TO MAKE A RESERVATION" at bounding box center [700, 334] width 120 height 8
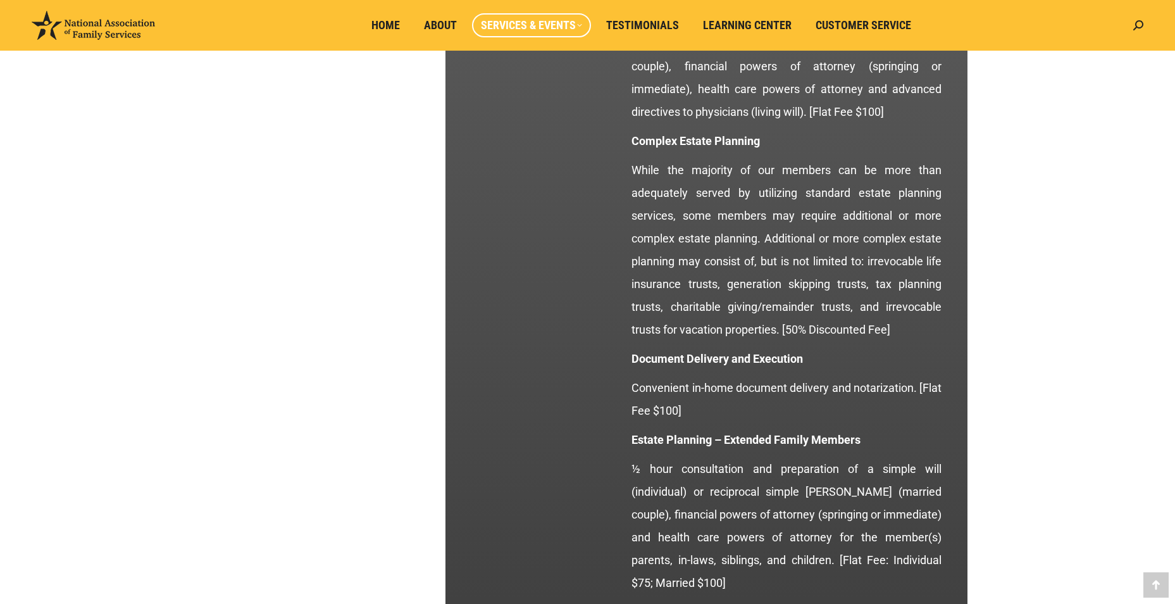
scroll to position [1708, 0]
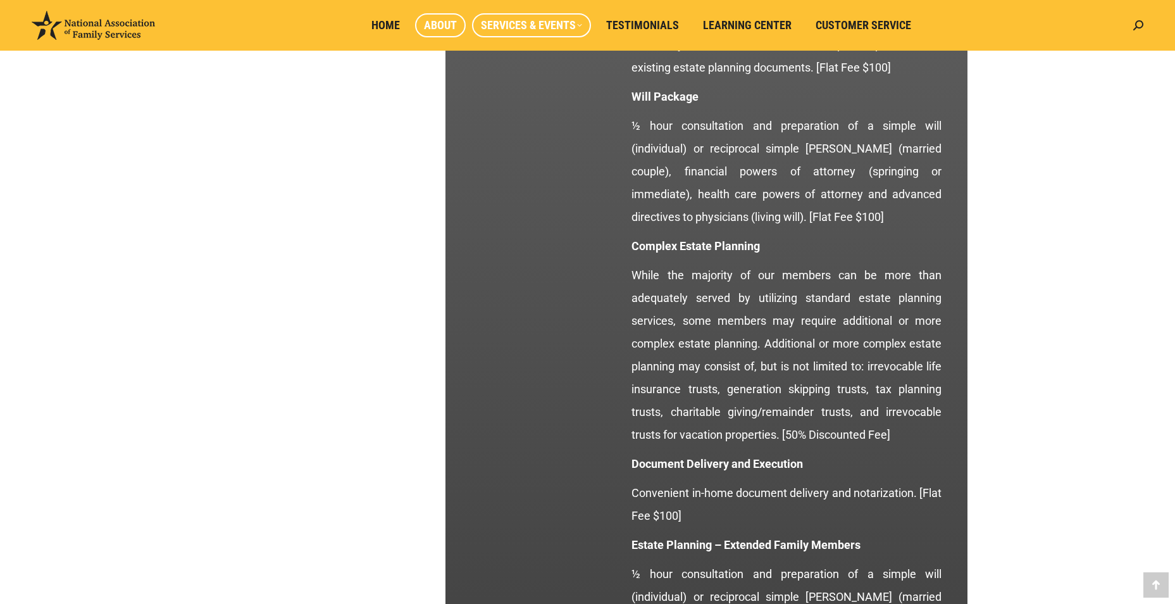
click at [423, 29] on link "About" at bounding box center [440, 25] width 51 height 24
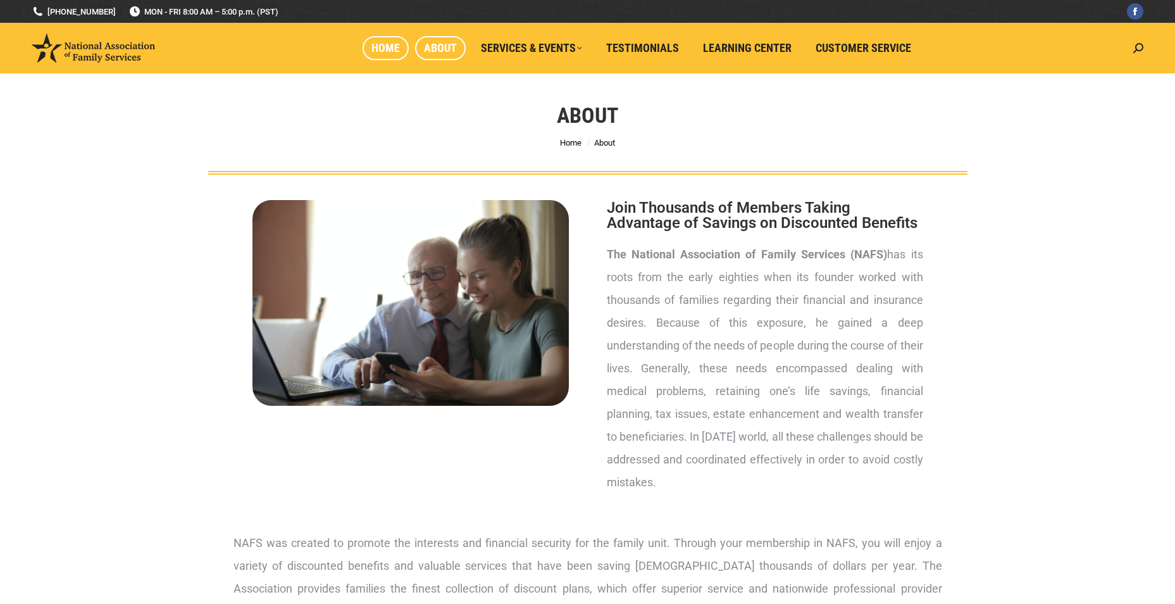
click at [388, 42] on span "Home" at bounding box center [385, 48] width 28 height 14
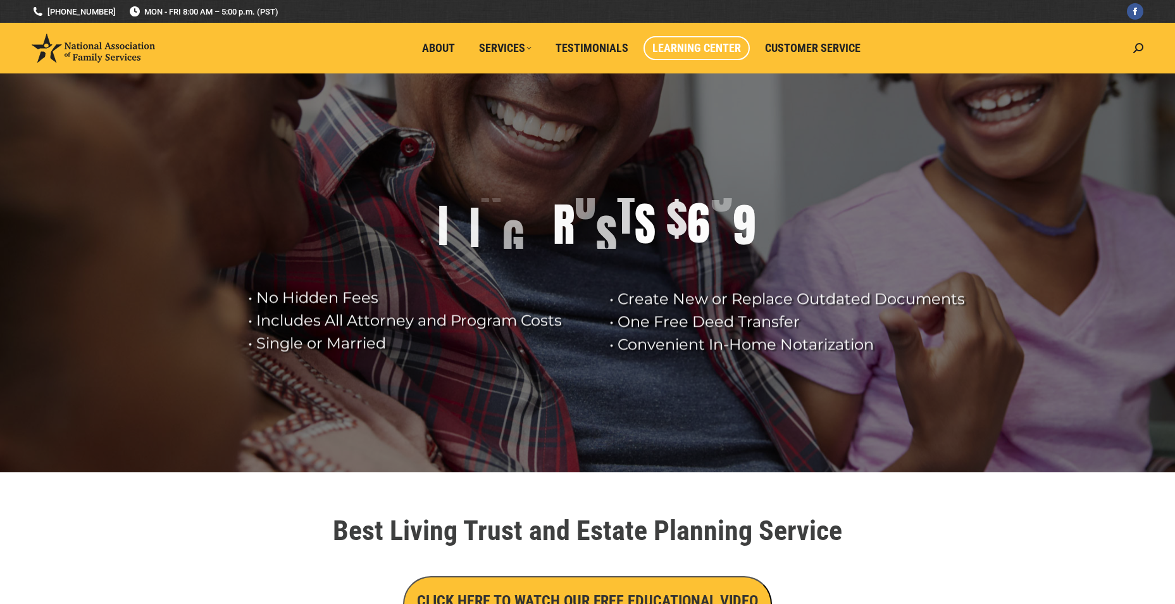
click at [733, 43] on span "Learning Center" at bounding box center [696, 48] width 89 height 14
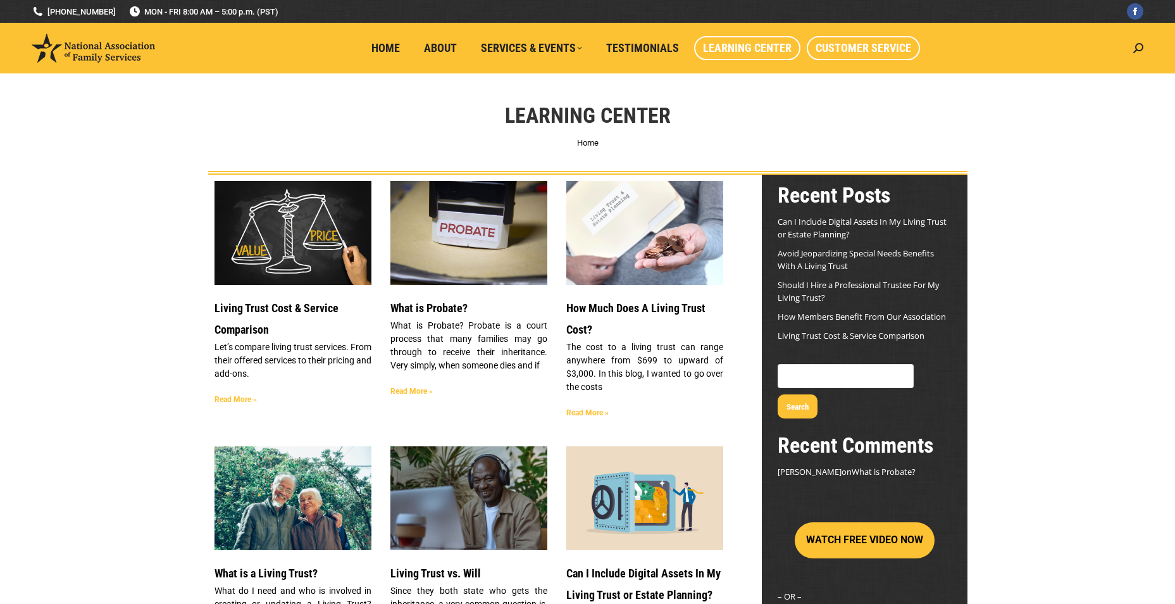
click at [847, 44] on span "Customer Service" at bounding box center [864, 48] width 96 height 14
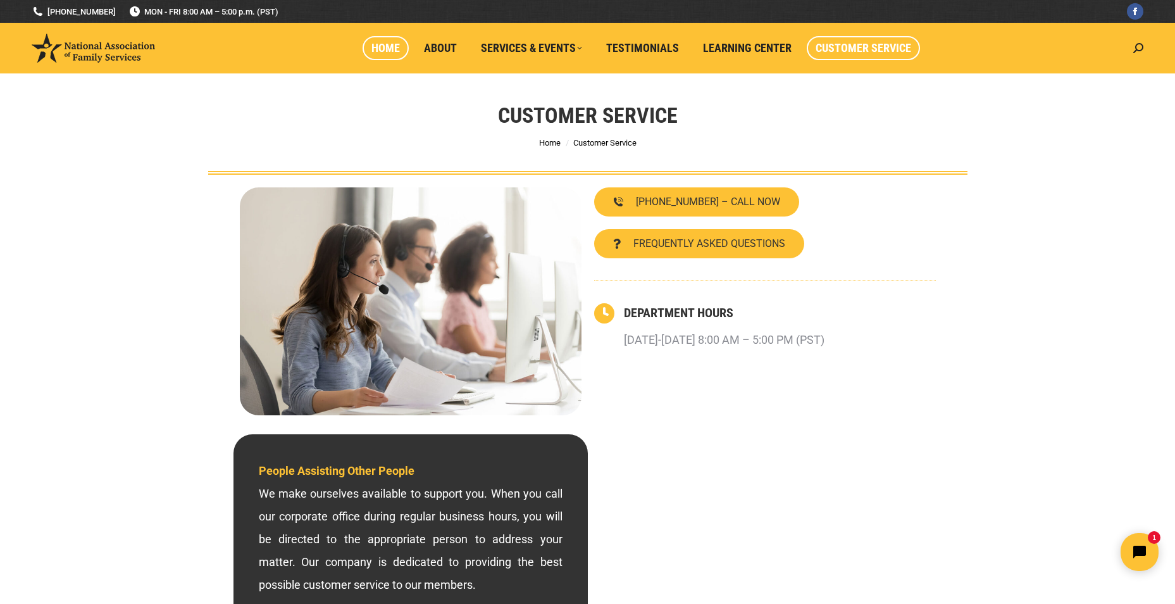
click at [380, 47] on span "Home" at bounding box center [385, 48] width 28 height 14
